Goal: Information Seeking & Learning: Check status

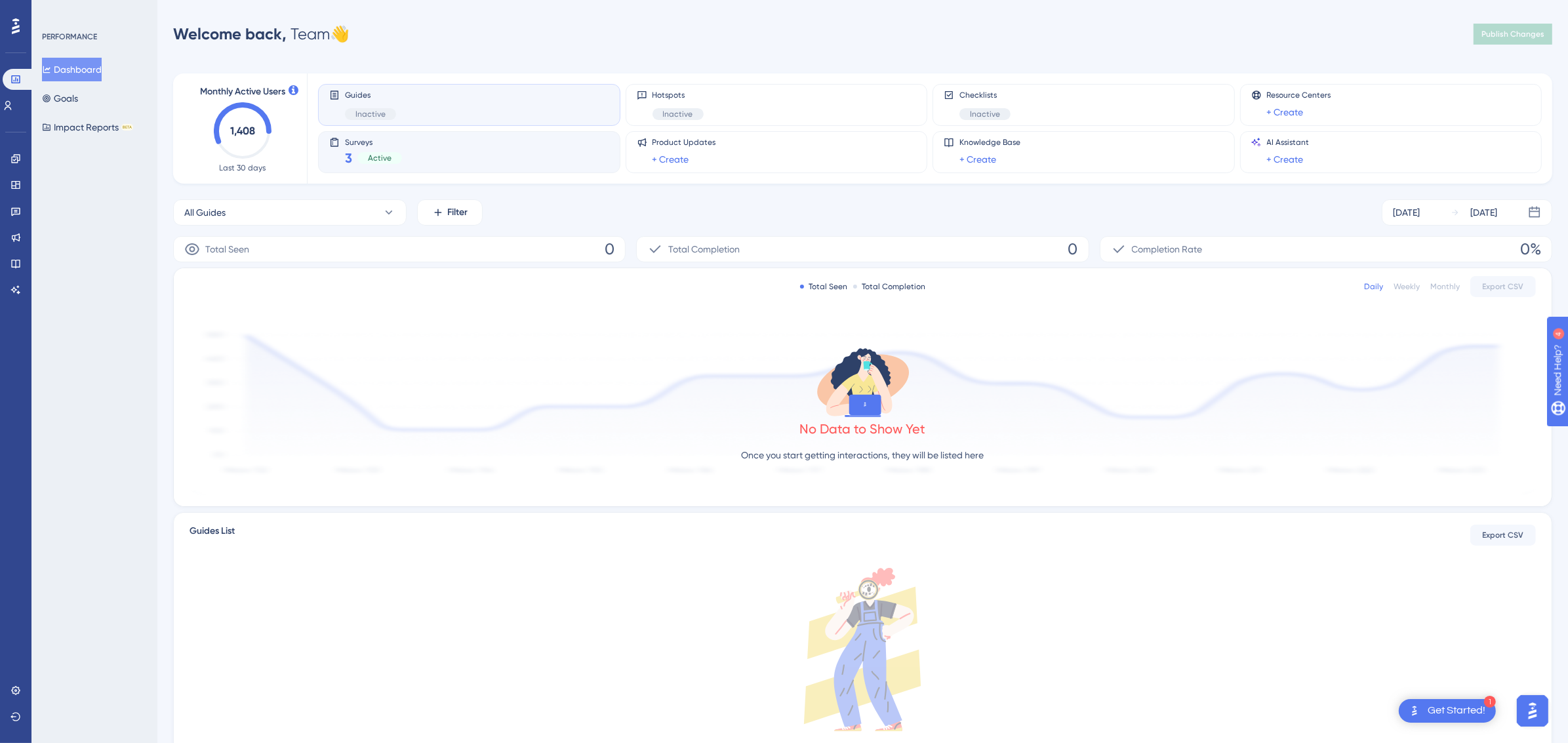
click at [354, 152] on div "3 Active" at bounding box center [373, 158] width 57 height 18
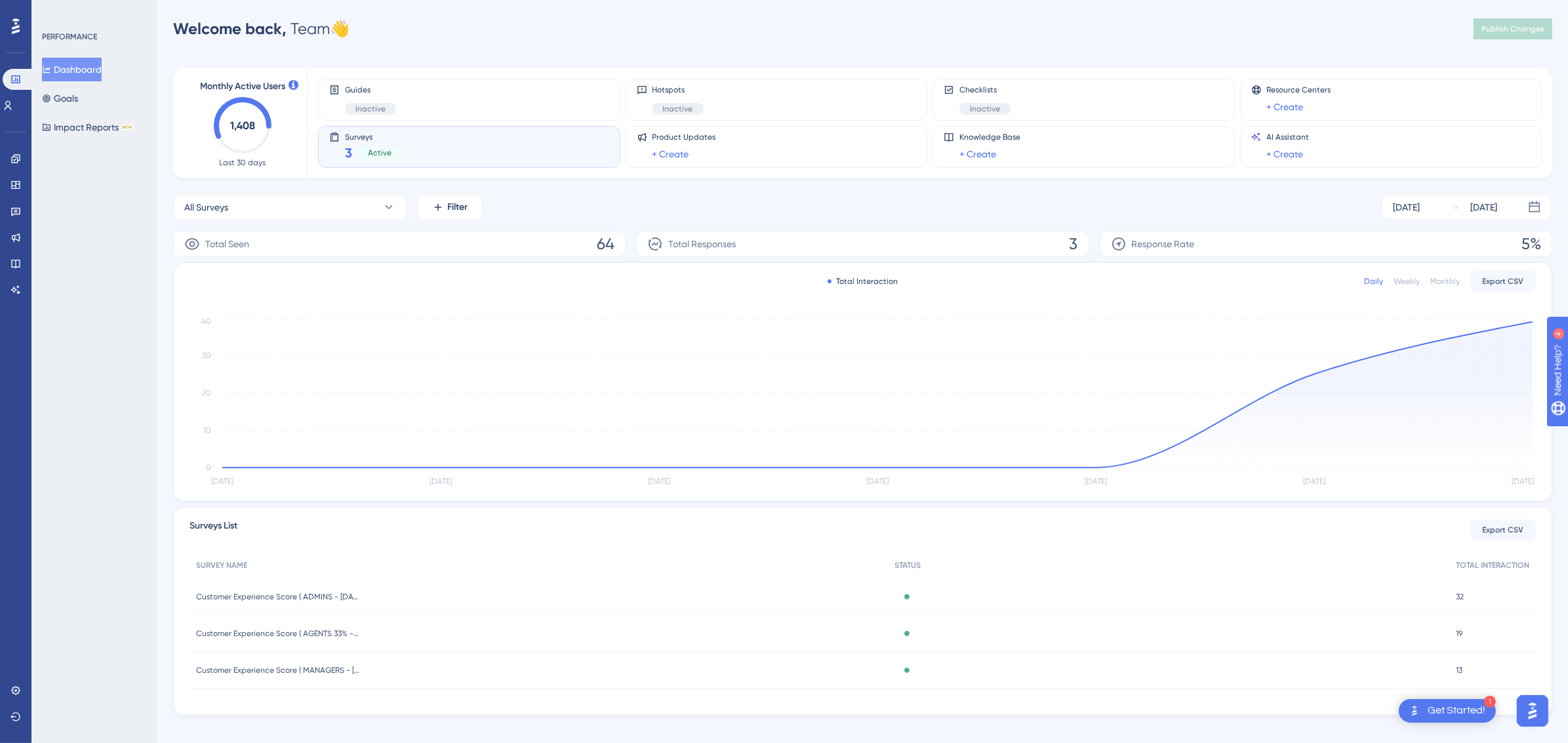
scroll to position [20, 0]
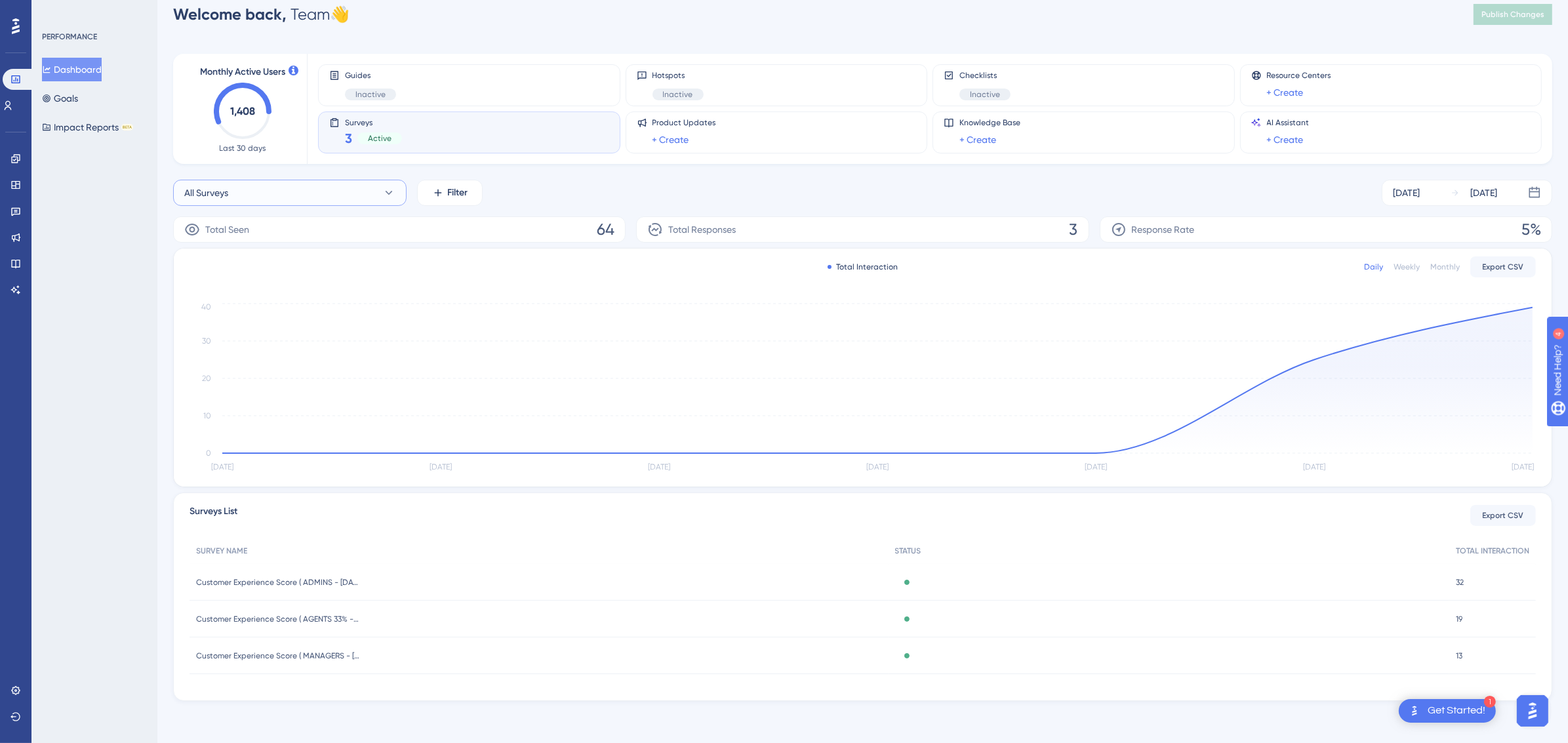
click at [335, 187] on button "All Surveys" at bounding box center [290, 192] width 233 height 27
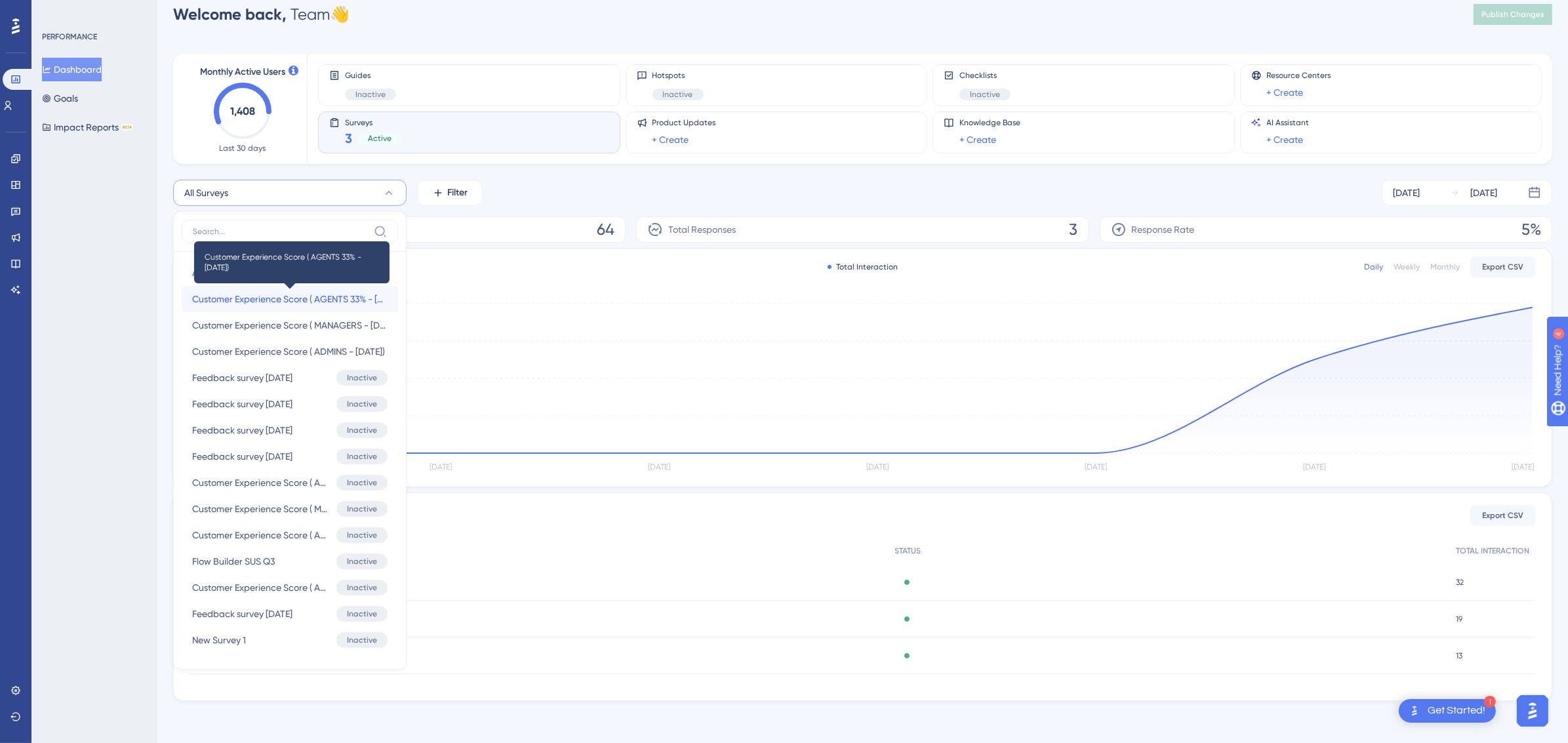
click at [324, 293] on span "Customer Experience Score ( AGENTS 33% - [DATE])" at bounding box center [290, 298] width 195 height 16
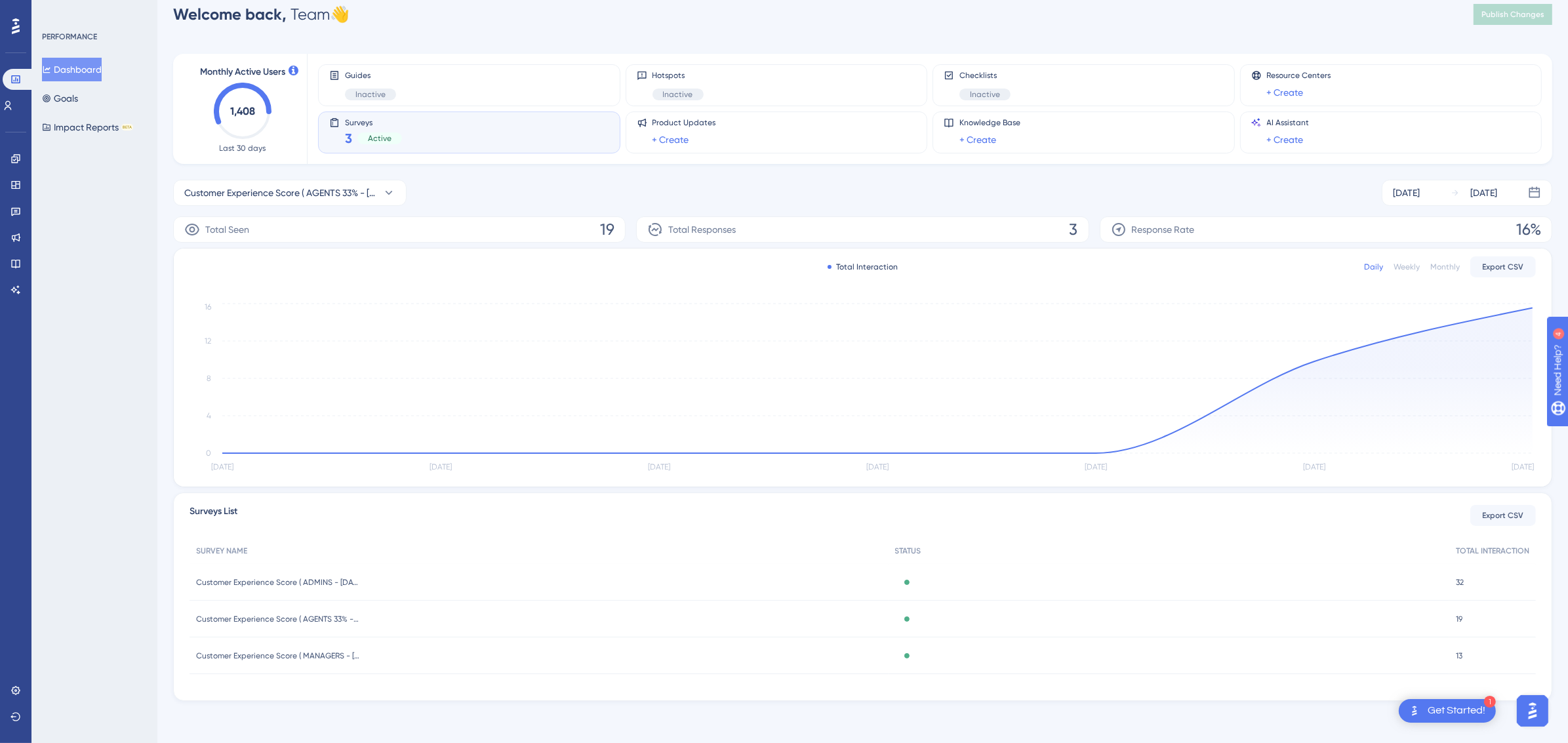
click at [324, 293] on div "Total Interaction Daily Weekly Monthly Export CSV [DATE] [DATE] [DATE] [DATE] […" at bounding box center [863, 368] width 1378 height 238
click at [286, 198] on span "Customer Experience Score ( AGENTS 33% - [DATE])" at bounding box center [281, 192] width 193 height 16
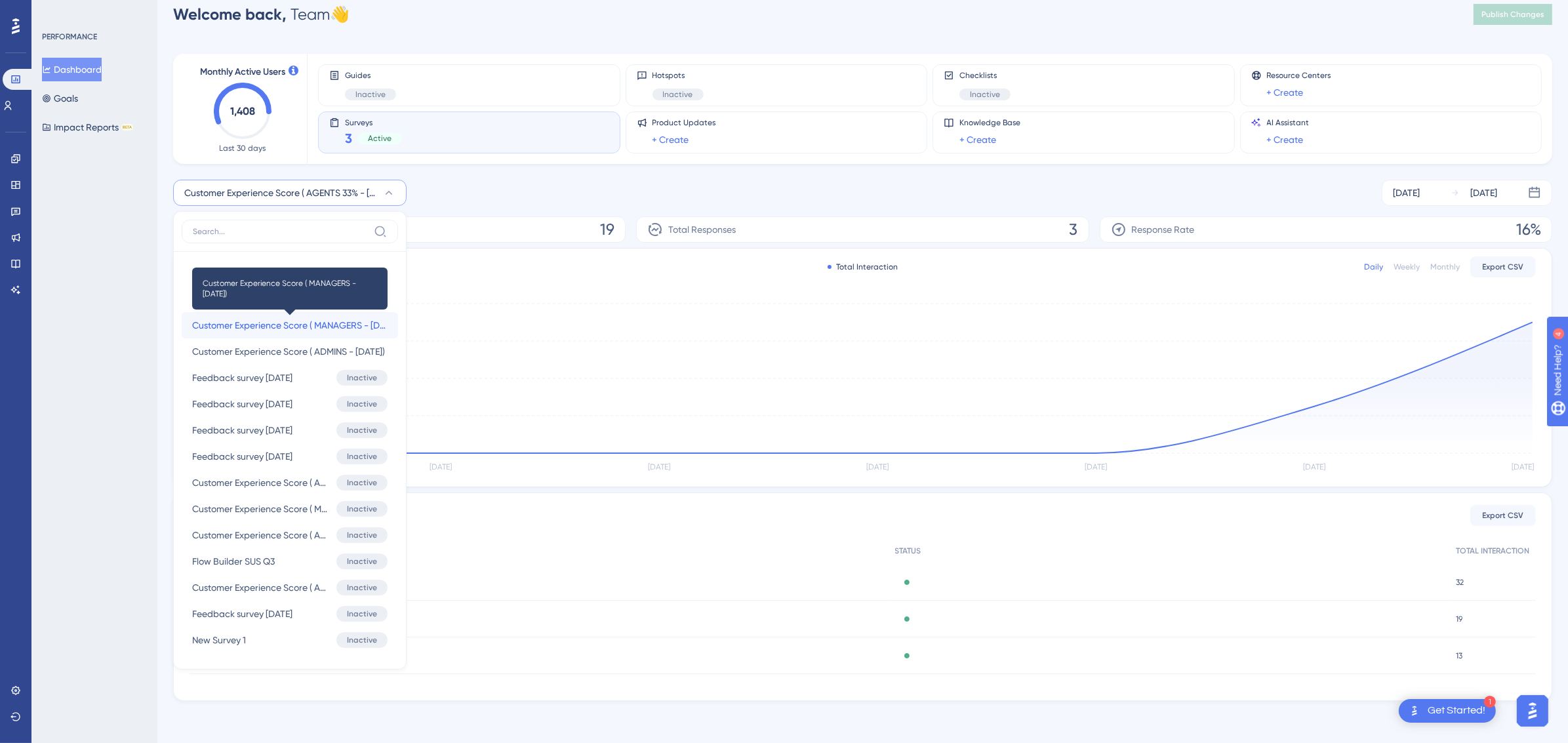
click at [305, 319] on span "Customer Experience Score ( MANAGERS - [DATE])" at bounding box center [290, 325] width 195 height 16
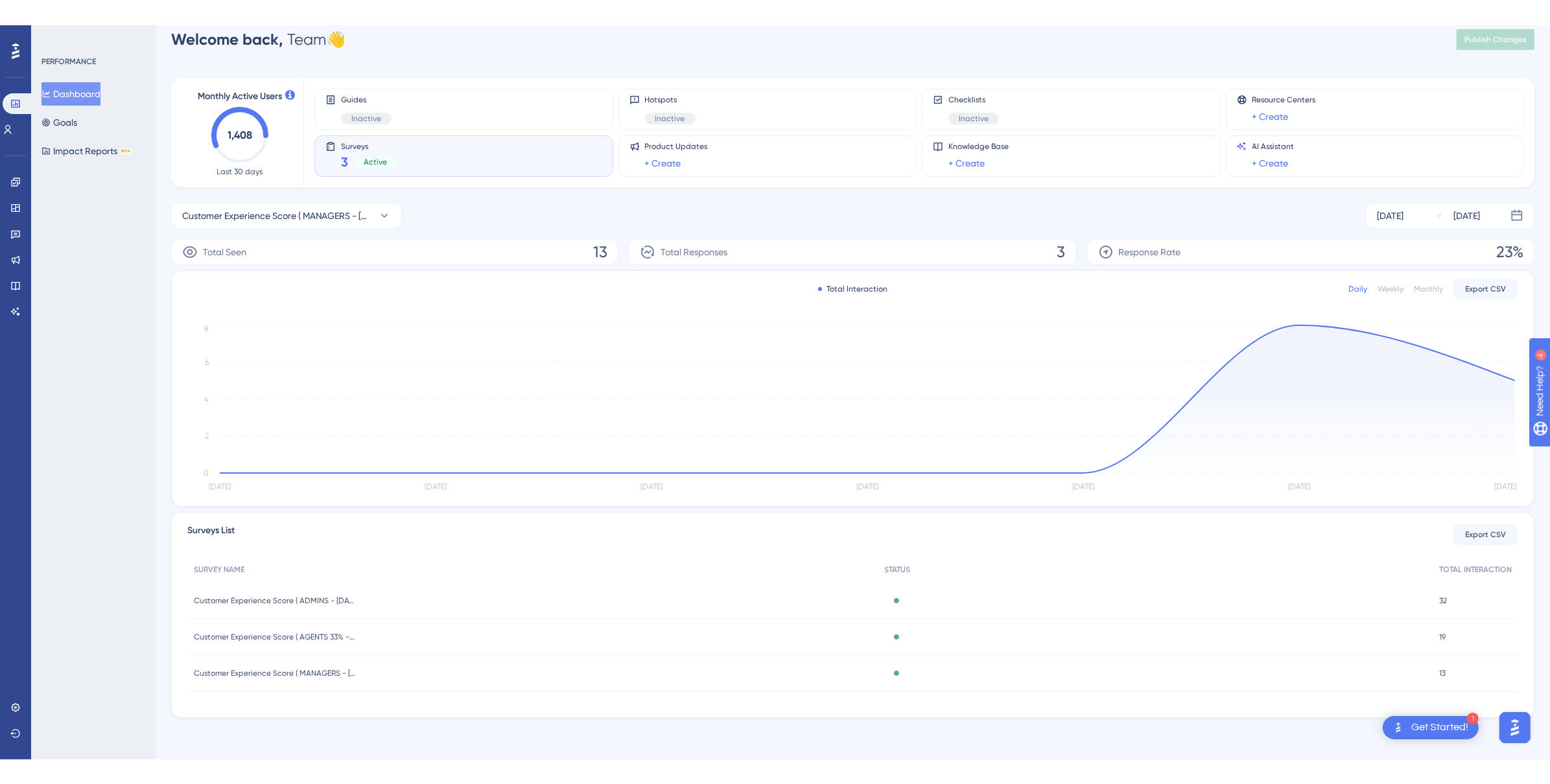
scroll to position [0, 0]
